Goal: Task Accomplishment & Management: Complete application form

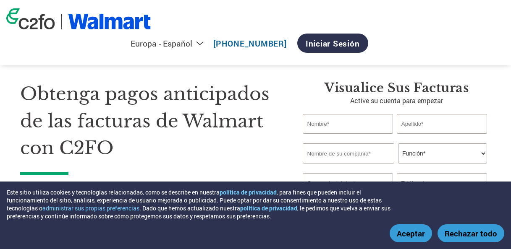
select select "es-ES"
click at [408, 234] on button "Aceptar" at bounding box center [411, 234] width 42 height 18
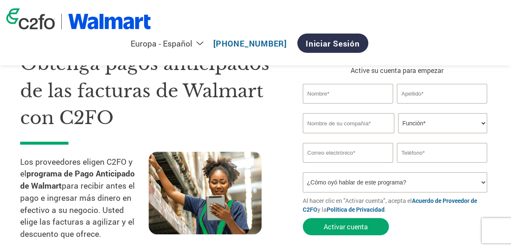
scroll to position [30, 0]
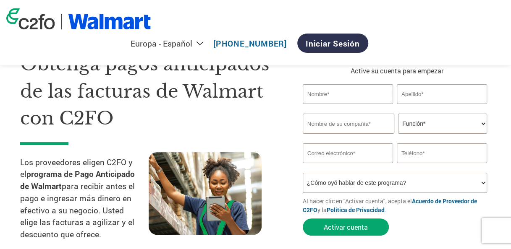
click at [337, 86] on input "text" at bounding box center [348, 94] width 90 height 20
type input "Fabiola"
type input "Fabiola Mendoza"
type input "BATCA"
type input "fabiola_mendoza@bat.com"
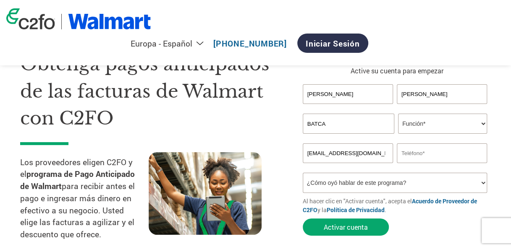
type input "32648999"
click at [412, 123] on select "Función* Director financiero Interventor Gestor de créditos Director de finanza…" at bounding box center [442, 124] width 89 height 20
select select "OTHER"
click at [398, 114] on select "Función* Director financiero Interventor Gestor de créditos Director de finanza…" at bounding box center [442, 124] width 89 height 20
click at [355, 184] on select "¿Cómo oyó hablar de este programa? Recibió una carta Correo electrónico Redes s…" at bounding box center [395, 183] width 184 height 20
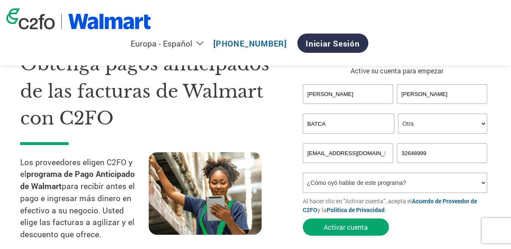
select select "Email"
click at [303, 174] on select "¿Cómo oyó hablar de este programa? Recibió una carta Correo electrónico Redes s…" at bounding box center [395, 183] width 184 height 20
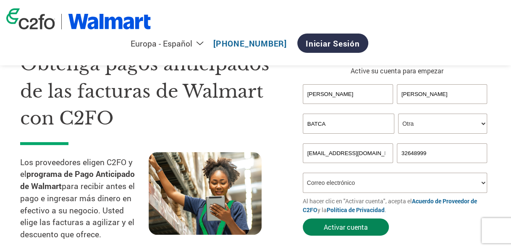
click at [332, 227] on button "Activar cuenta" at bounding box center [346, 227] width 86 height 17
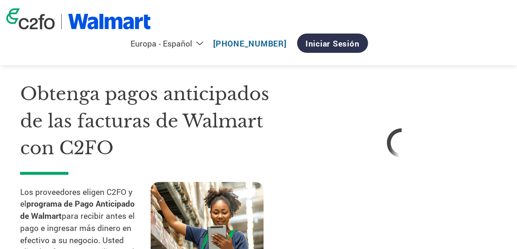
select select "es-ES"
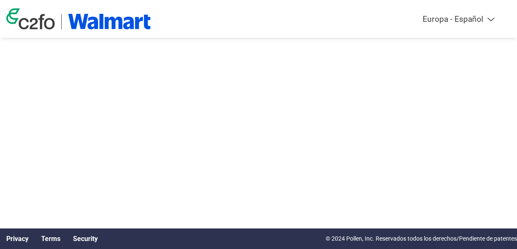
select select "es-ES"
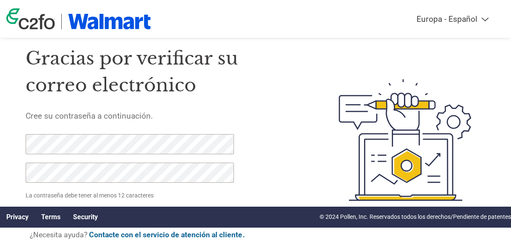
scroll to position [42, 0]
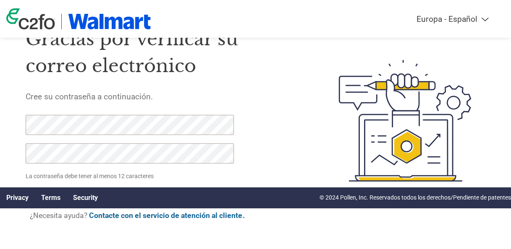
click at [275, 135] on div "Gracias por verificar su correo electrónico Cree su contraseña a continuación. …" at bounding box center [164, 120] width 276 height 215
click at [303, 157] on div at bounding box center [393, 120] width 184 height 215
click at [13, 200] on link "Privacy" at bounding box center [17, 198] width 22 height 8
click at [246, 173] on div "Gracias por verificar su correo electrónico Cree su contraseña a continuación. …" at bounding box center [164, 120] width 276 height 215
click at [15, 226] on div "Gracias por verificar su correo electrónico Cree su contraseña a continuación. …" at bounding box center [255, 120] width 511 height 215
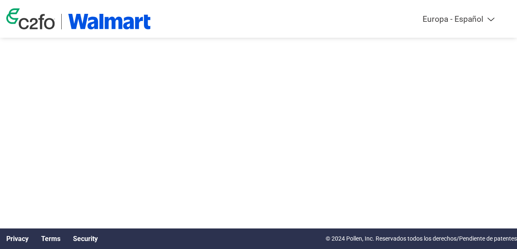
select select "es-ES"
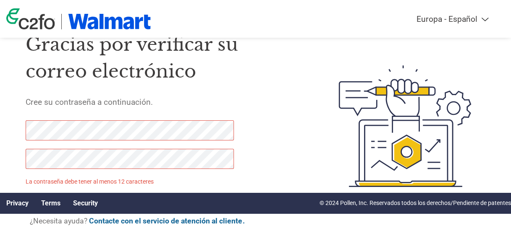
scroll to position [35, 0]
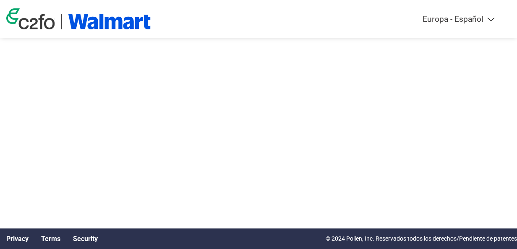
select select "es-ES"
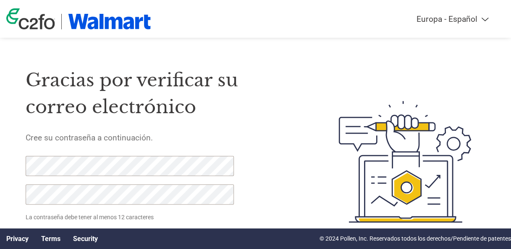
click at [471, 24] on select "Americas - English Américas - Español Américas - Português Amériques - Français…" at bounding box center [396, 19] width 195 height 10
click at [263, 118] on h1 "Gracias por verificar su correo electrónico" at bounding box center [164, 94] width 276 height 54
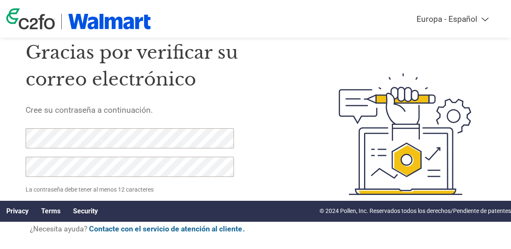
scroll to position [42, 0]
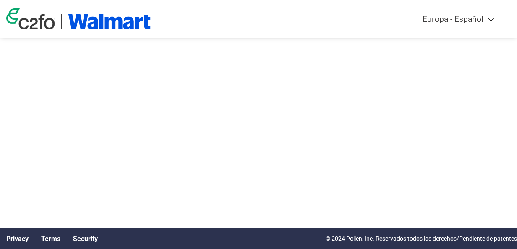
select select "es-ES"
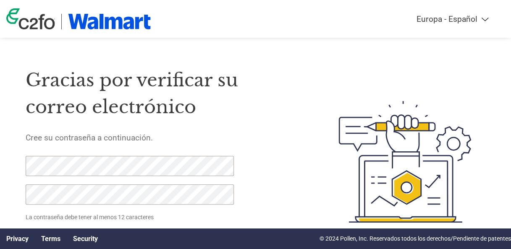
click at [238, 179] on form "La contraseña debe tener al menos 12 caracteres Configure la contraseña ¿Necesi…" at bounding box center [136, 212] width 221 height 113
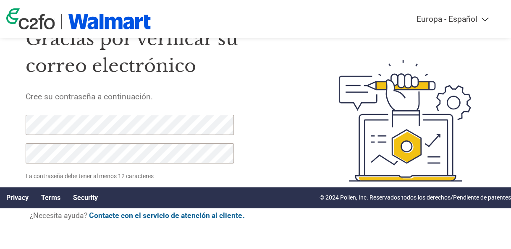
click at [14, 121] on div "Gracias por verificar su correo electrónico Cree su contraseña a continuación. …" at bounding box center [255, 120] width 511 height 215
click at [291, 152] on div "Gracias por verificar su correo electrónico Cree su contraseña a continuación. …" at bounding box center [164, 120] width 276 height 215
click at [423, 143] on img at bounding box center [404, 120] width 161 height 215
click at [311, 160] on div at bounding box center [393, 120] width 184 height 215
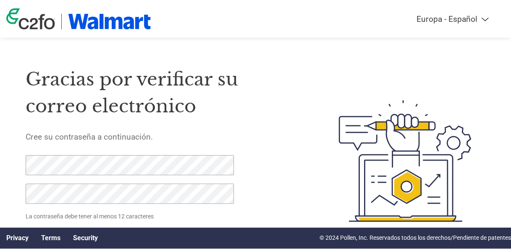
scroll to position [0, 0]
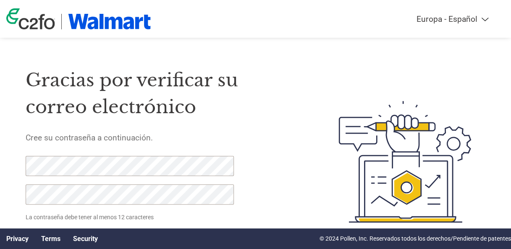
click at [465, 21] on select "Americas - English Américas - Español Américas - Português Amériques - Français…" at bounding box center [396, 19] width 195 height 10
click at [283, 157] on div "Gracias por verificar su correo electrónico Cree su contraseña a continuación. …" at bounding box center [164, 162] width 276 height 215
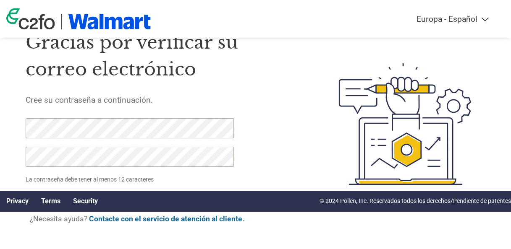
scroll to position [42, 0]
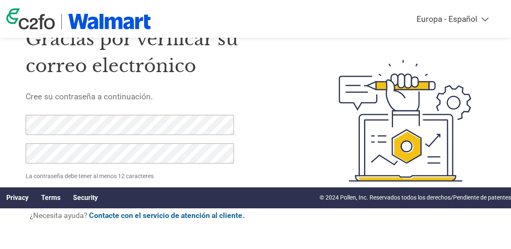
click at [10, 107] on div "Gracias por verificar su correo electrónico Cree su contraseña a continuación. …" at bounding box center [255, 120] width 511 height 215
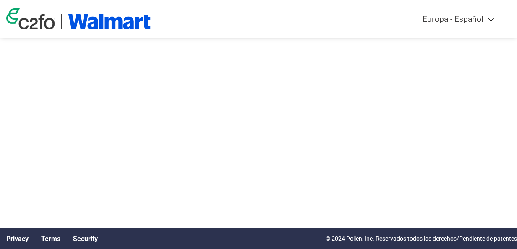
select select "es-ES"
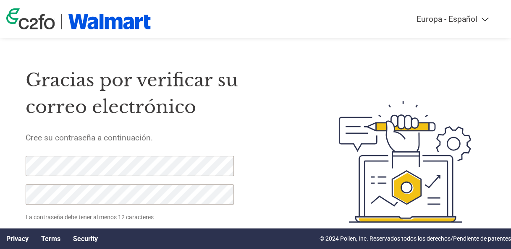
click at [16, 160] on div "Gracias por verificar su correo electrónico Cree su contraseña a continuación. …" at bounding box center [255, 162] width 511 height 215
click input "Configure la contraseña" at bounding box center [82, 240] width 112 height 16
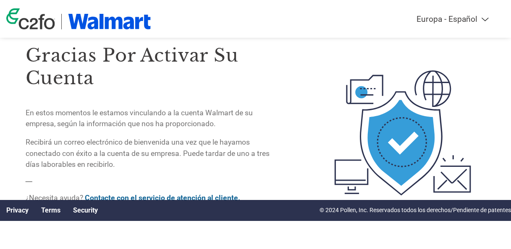
scroll to position [27, 0]
